Goal: Feedback & Contribution: Submit feedback/report problem

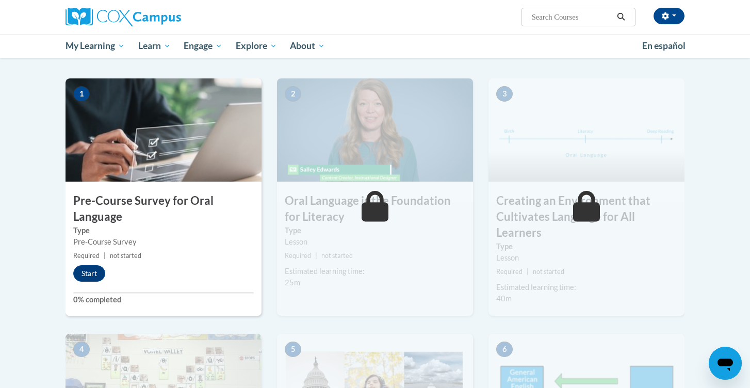
scroll to position [310, 0]
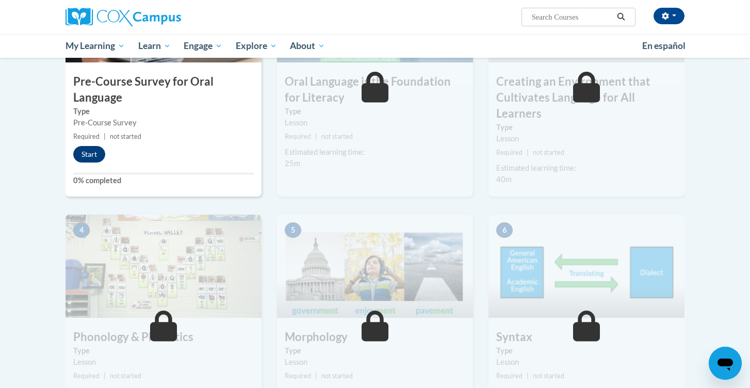
click at [101, 154] on button "Start" at bounding box center [89, 154] width 32 height 17
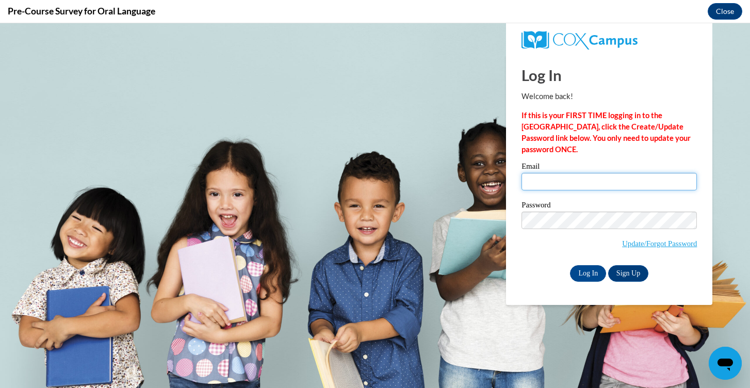
scroll to position [0, 0]
type input "[EMAIL_ADDRESS][DOMAIN_NAME]"
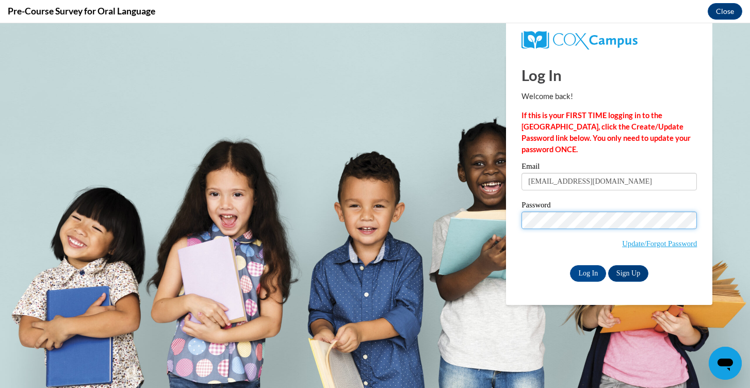
click at [588, 271] on input "Log In" at bounding box center [588, 273] width 36 height 17
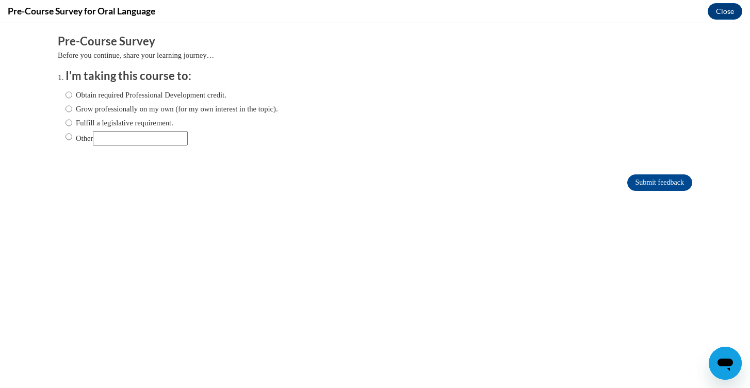
click at [560, 107] on div "Obtain required Professional Development credit. Grow professionally on my own …" at bounding box center [375, 119] width 619 height 70
click at [162, 94] on label "Obtain required Professional Development credit." at bounding box center [146, 94] width 161 height 11
click at [72, 94] on input "Obtain required Professional Development credit." at bounding box center [69, 94] width 7 height 11
radio input "true"
click at [656, 183] on input "Submit feedback" at bounding box center [660, 182] width 65 height 17
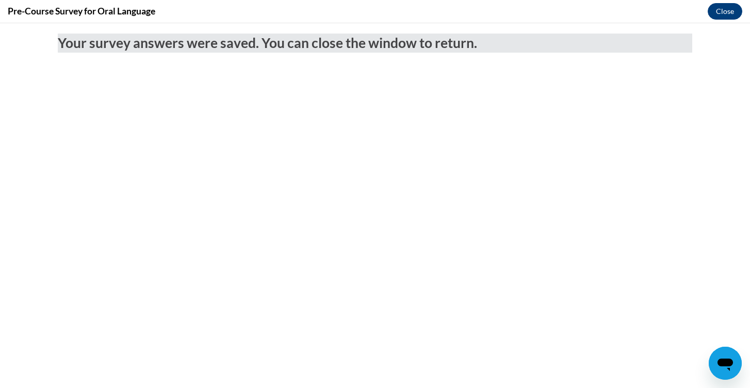
click at [722, 12] on button "Close" at bounding box center [725, 11] width 35 height 17
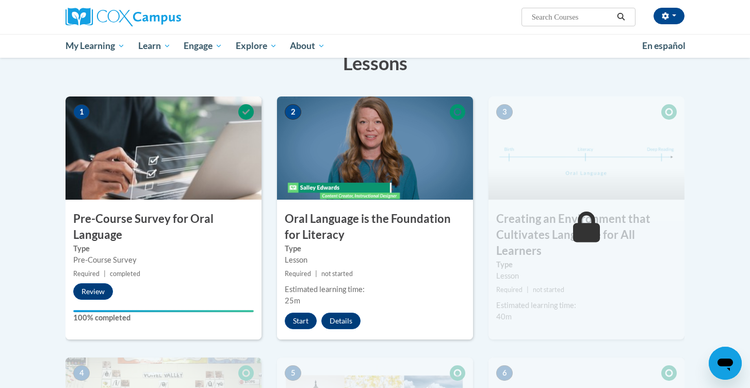
scroll to position [173, 0]
click at [303, 324] on button "Start" at bounding box center [301, 320] width 32 height 17
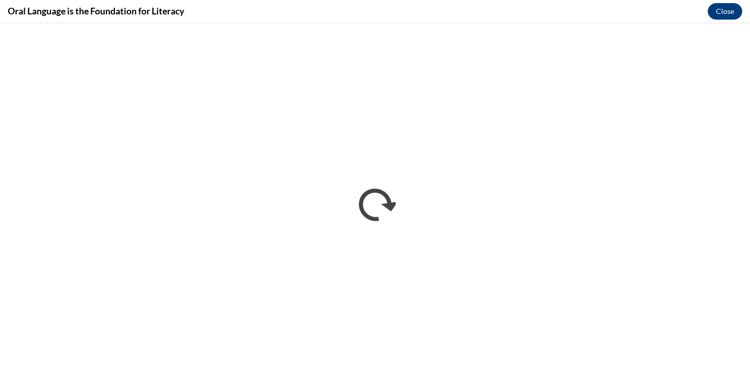
scroll to position [0, 0]
